Goal: Navigation & Orientation: Go to known website

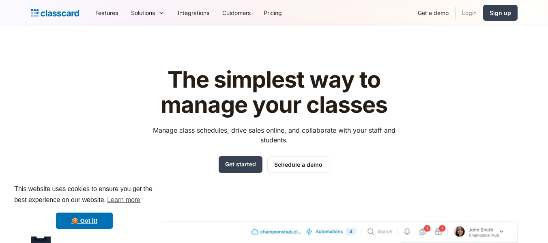
click at [470, 16] on link "Login" at bounding box center [469, 13] width 28 height 18
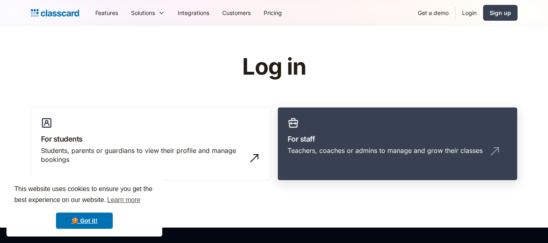
click at [416, 128] on link "For staff Teachers, coaches or admins to manage and grow their classes" at bounding box center [397, 144] width 240 height 74
